Goal: Task Accomplishment & Management: Manage account settings

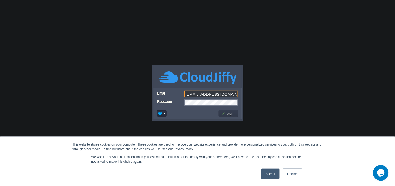
type input "[EMAIL_ADDRESS][DOMAIN_NAME]"
click at [226, 113] on button "Login" at bounding box center [228, 113] width 15 height 5
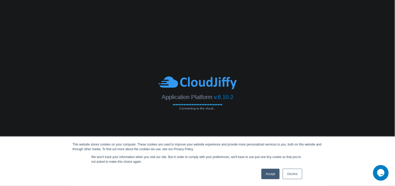
click at [276, 175] on link "Accept" at bounding box center [271, 173] width 19 height 10
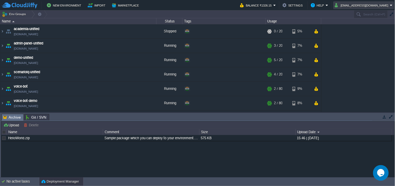
click at [368, 2] on td "[EMAIL_ADDRESS][DOMAIN_NAME]" at bounding box center [364, 5] width 61 height 8
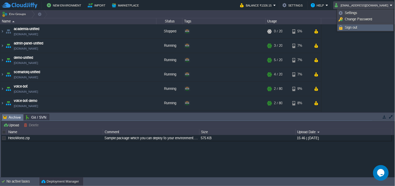
click at [368, 27] on link "Sign out" at bounding box center [365, 28] width 55 height 6
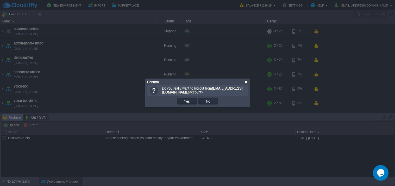
click at [246, 83] on div at bounding box center [247, 82] width 4 height 4
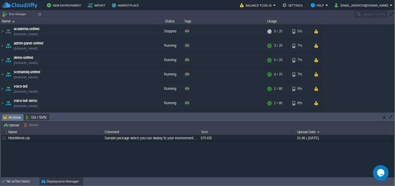
click at [273, 7] on button "Balance ₹1326.15" at bounding box center [256, 5] width 33 height 6
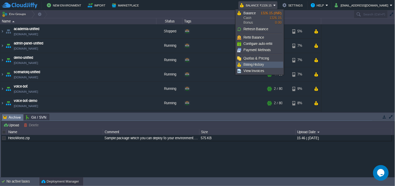
click at [259, 62] on link "Billing History" at bounding box center [260, 65] width 47 height 6
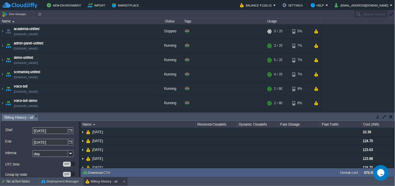
click at [392, 115] on button "button" at bounding box center [392, 116] width 4 height 5
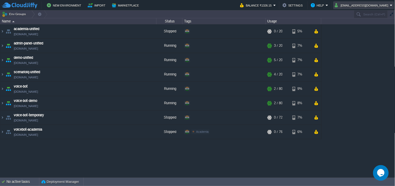
click at [368, 5] on button "[EMAIL_ADDRESS][DOMAIN_NAME]" at bounding box center [362, 5] width 55 height 6
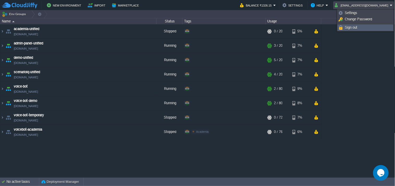
click at [366, 25] on link "Sign out" at bounding box center [365, 28] width 55 height 6
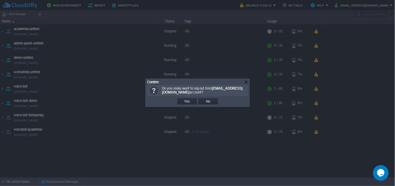
click at [182, 102] on td "Yes" at bounding box center [188, 101] width 20 height 6
